Goal: Use online tool/utility: Use online tool/utility

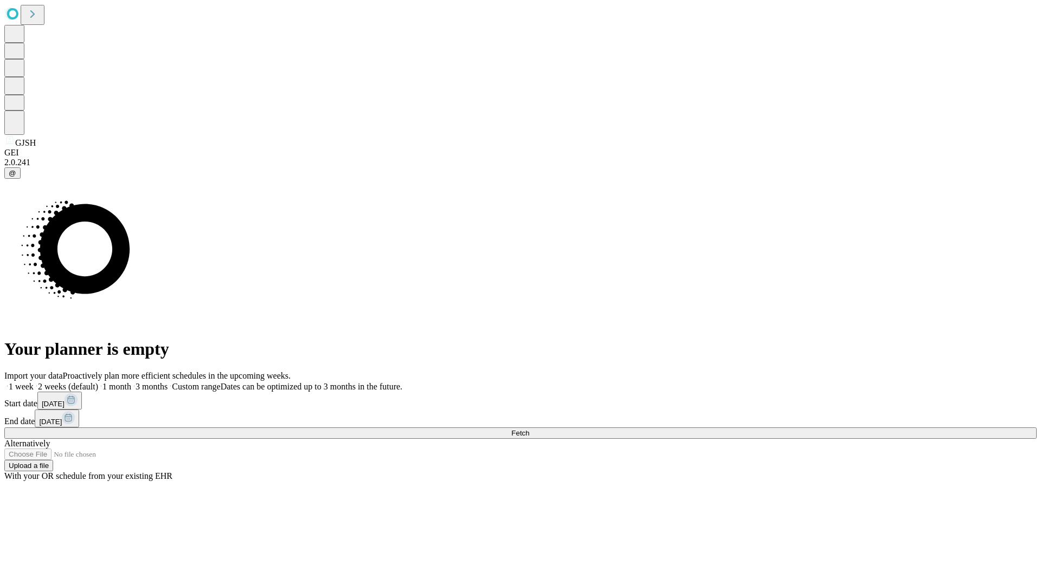
click at [529, 429] on span "Fetch" at bounding box center [520, 433] width 18 height 8
